Goal: Task Accomplishment & Management: Use online tool/utility

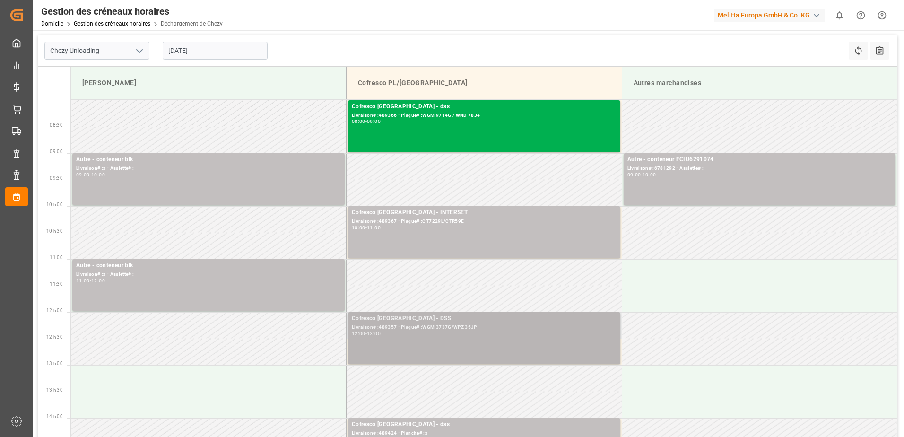
click at [426, 332] on div "12:00 - 13:00" at bounding box center [484, 333] width 265 height 5
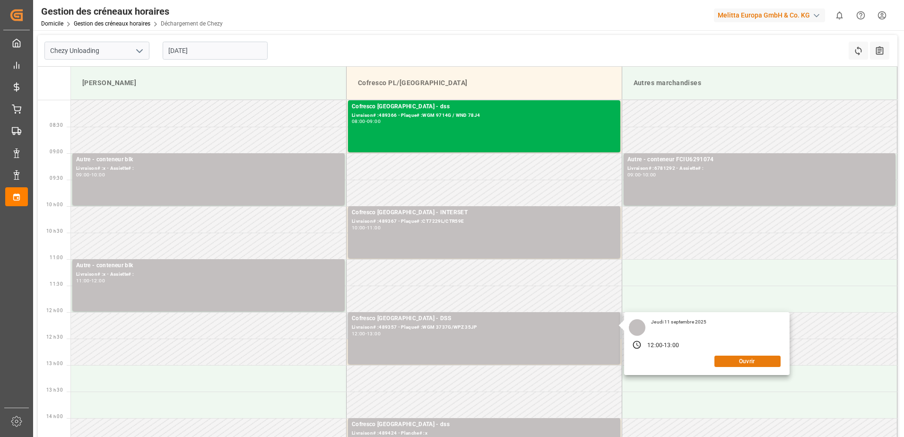
click at [746, 364] on button "Ouvrir" at bounding box center [747, 361] width 66 height 11
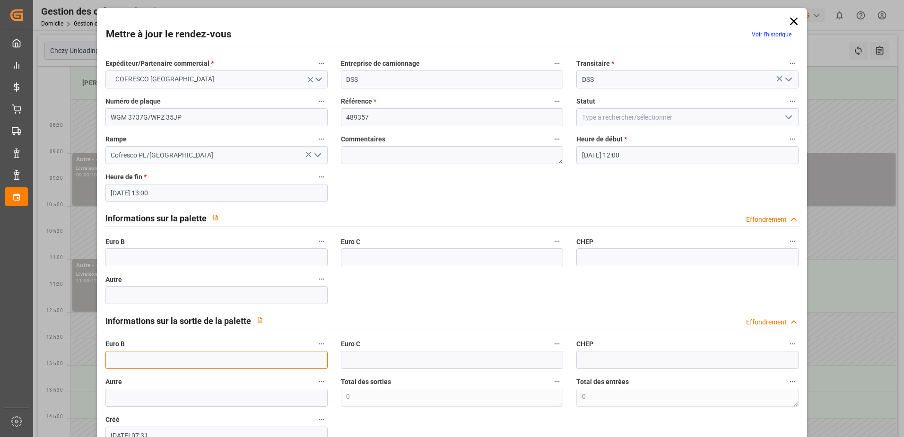
click at [182, 357] on input "text" at bounding box center [216, 360] width 222 height 18
type input "33"
click at [786, 117] on polyline "Ouvrir le menu" at bounding box center [789, 117] width 6 height 3
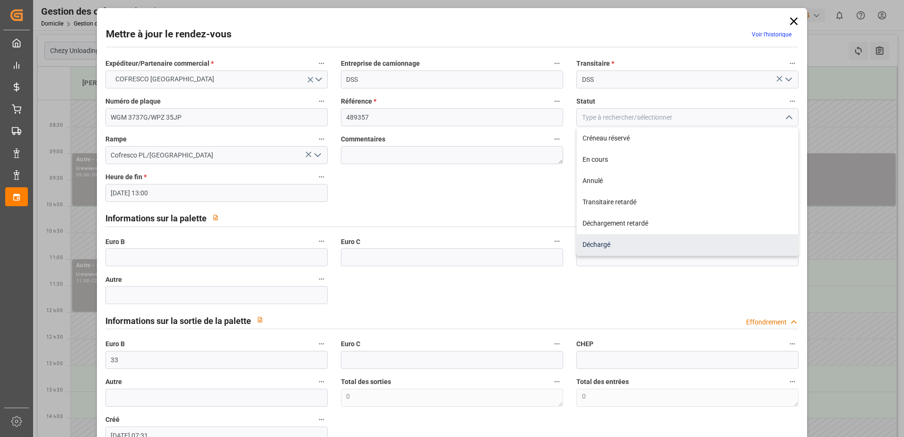
click at [605, 240] on div "Déchargé" at bounding box center [687, 244] width 221 height 21
type input "Unloaded"
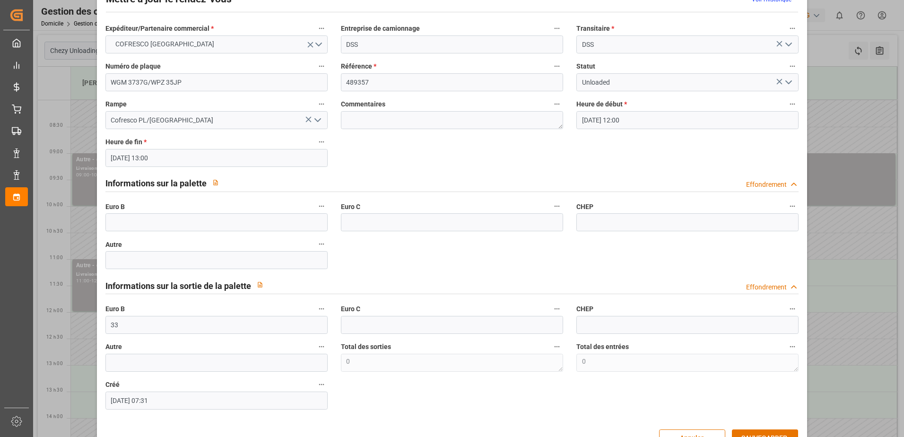
scroll to position [62, 0]
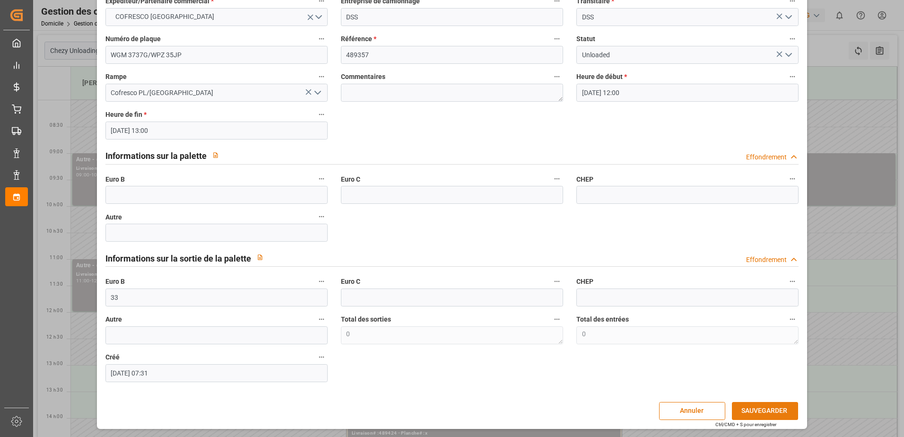
click at [774, 409] on button "SAUVEGARDER" at bounding box center [765, 411] width 66 height 18
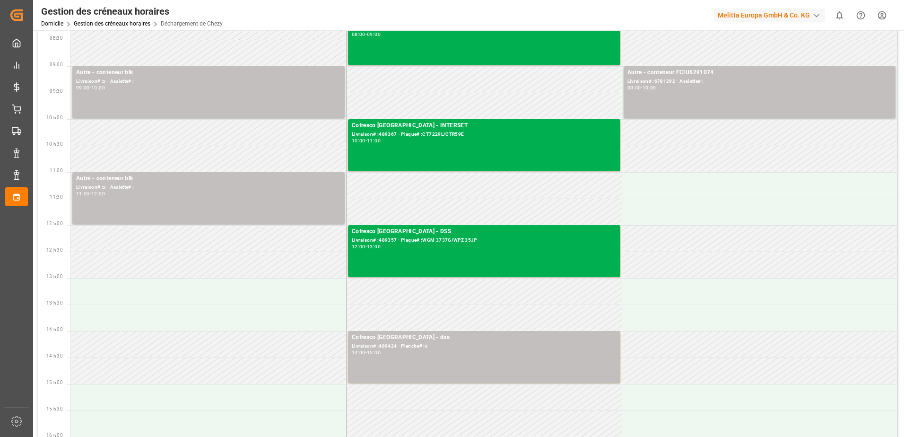
scroll to position [95, 0]
